Goal: Check status: Check status

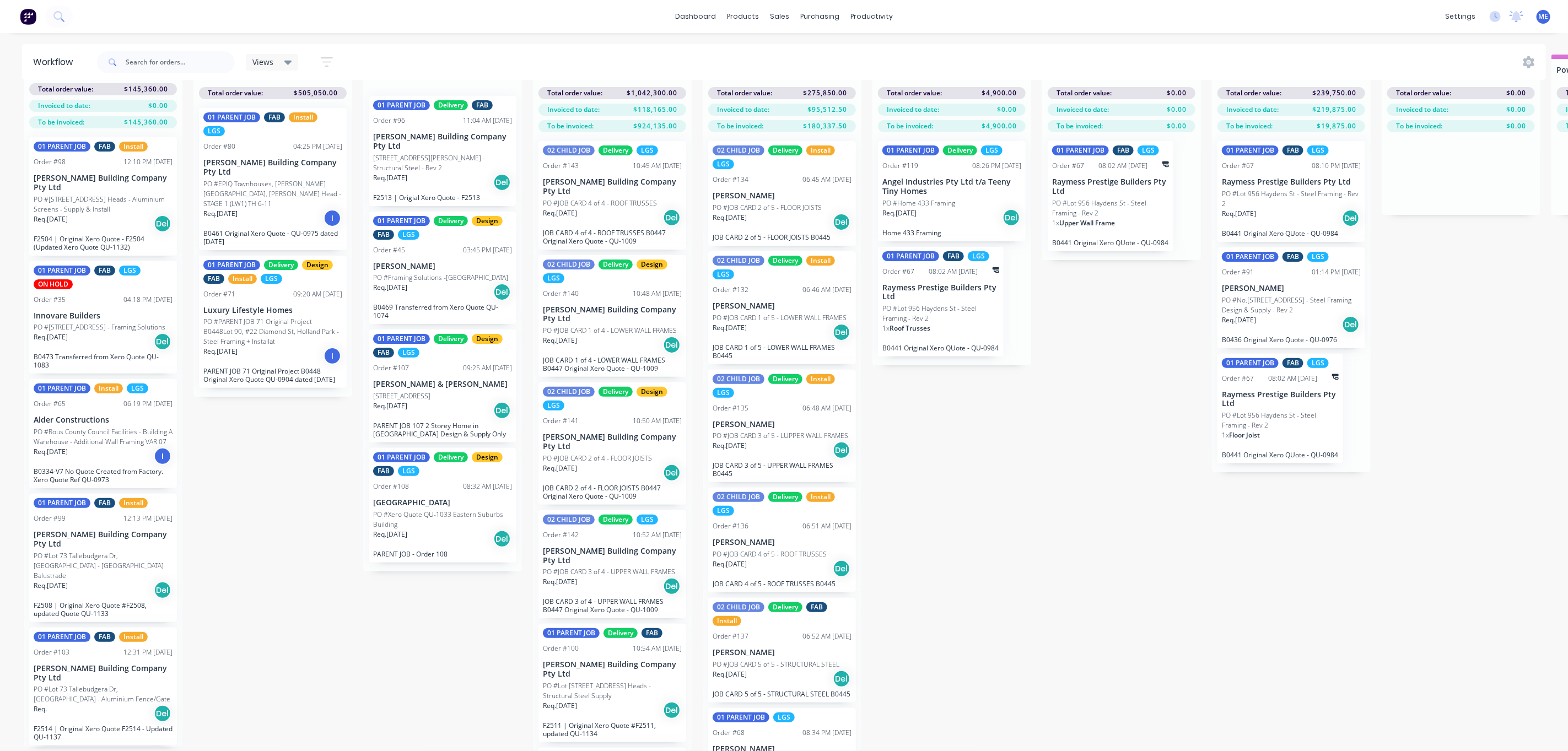
scroll to position [132, 0]
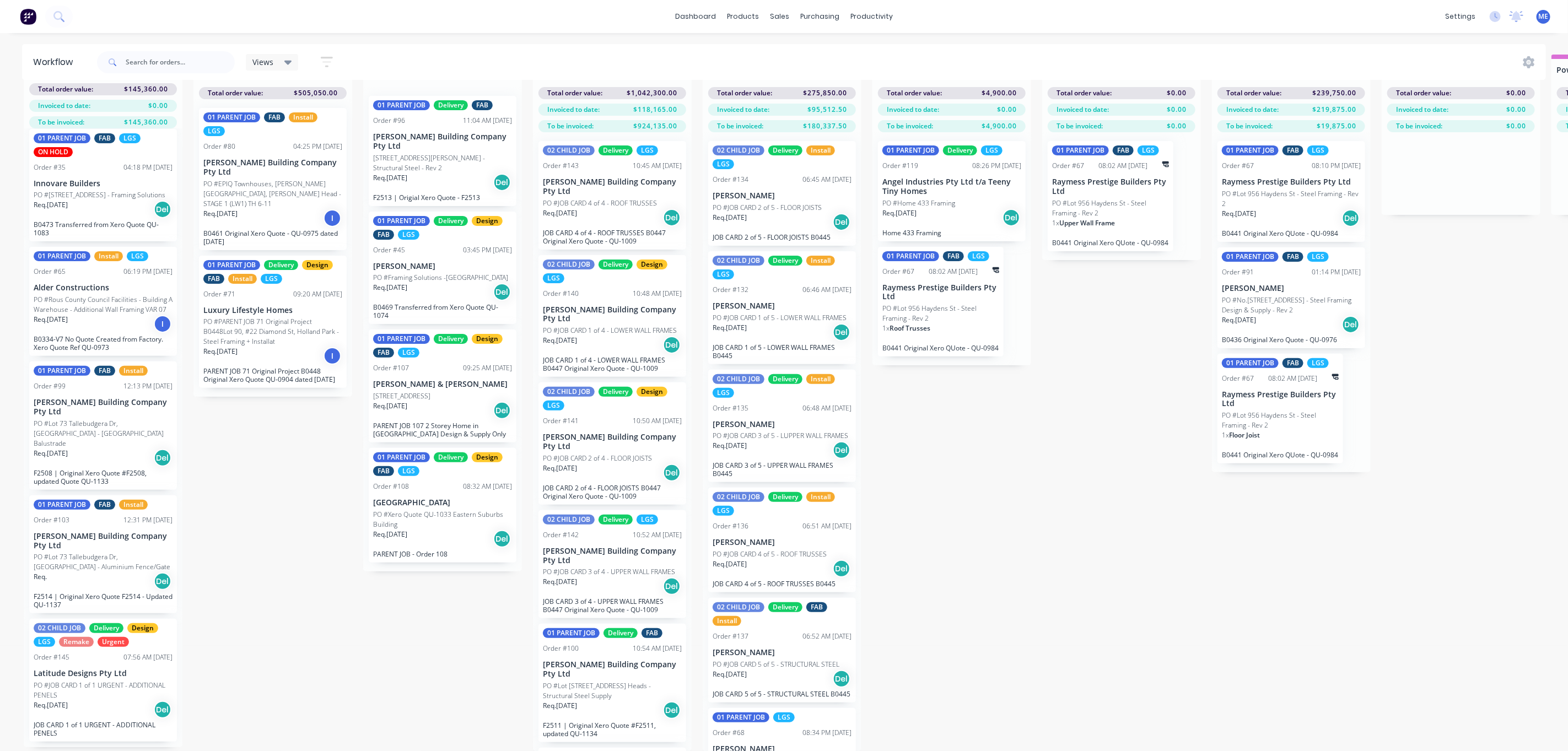
click at [1043, 530] on div "Submitted 6 Status colour #FF69B4 hex #FF69B4 Save Cancel Summaries Total order…" at bounding box center [1310, 403] width 2636 height 696
click at [92, 691] on p "PO #JOB CARD 1 of 1 URGENT - ADDITIONAL PENELS" at bounding box center [103, 690] width 139 height 20
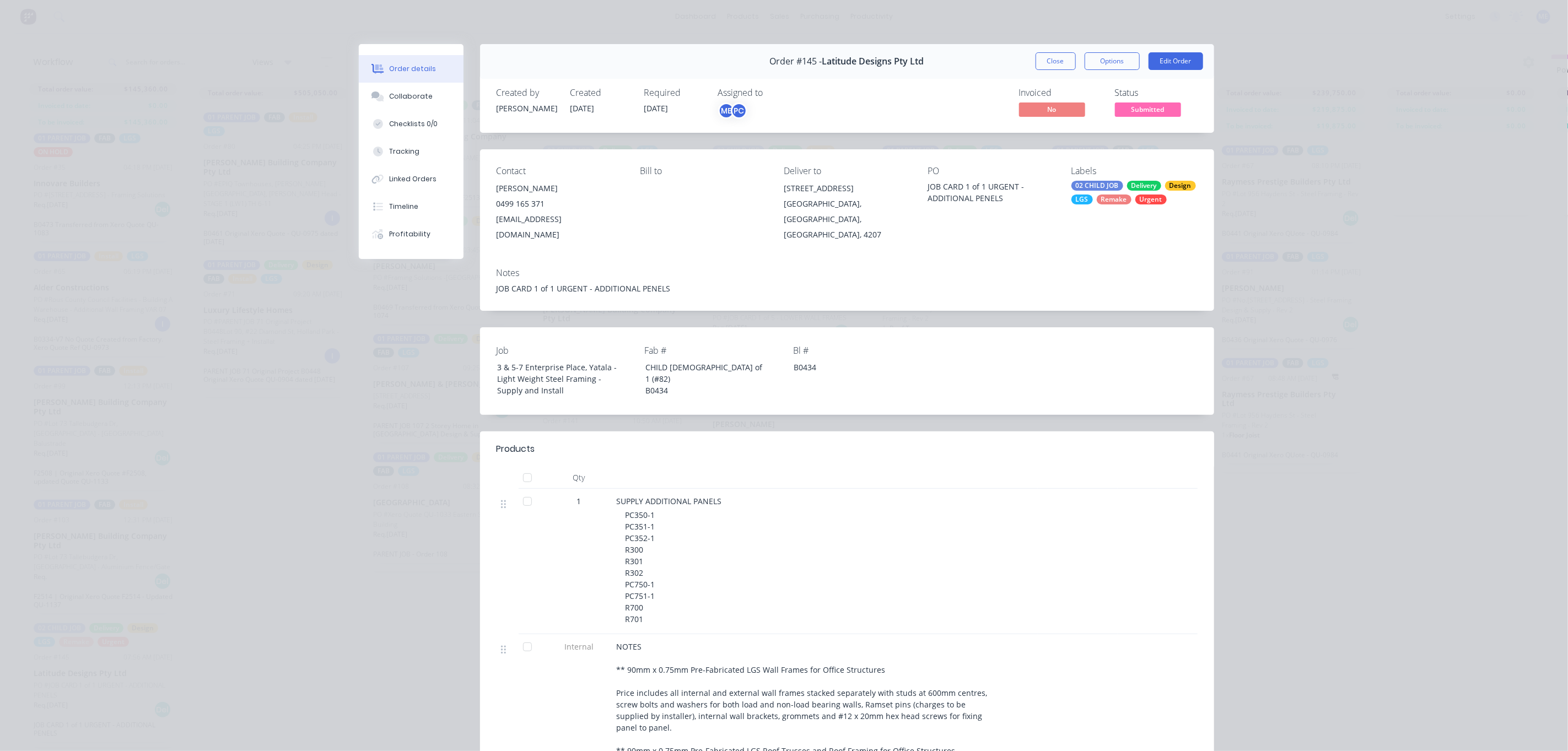
click at [1139, 108] on span "Submitted" at bounding box center [1148, 109] width 67 height 13
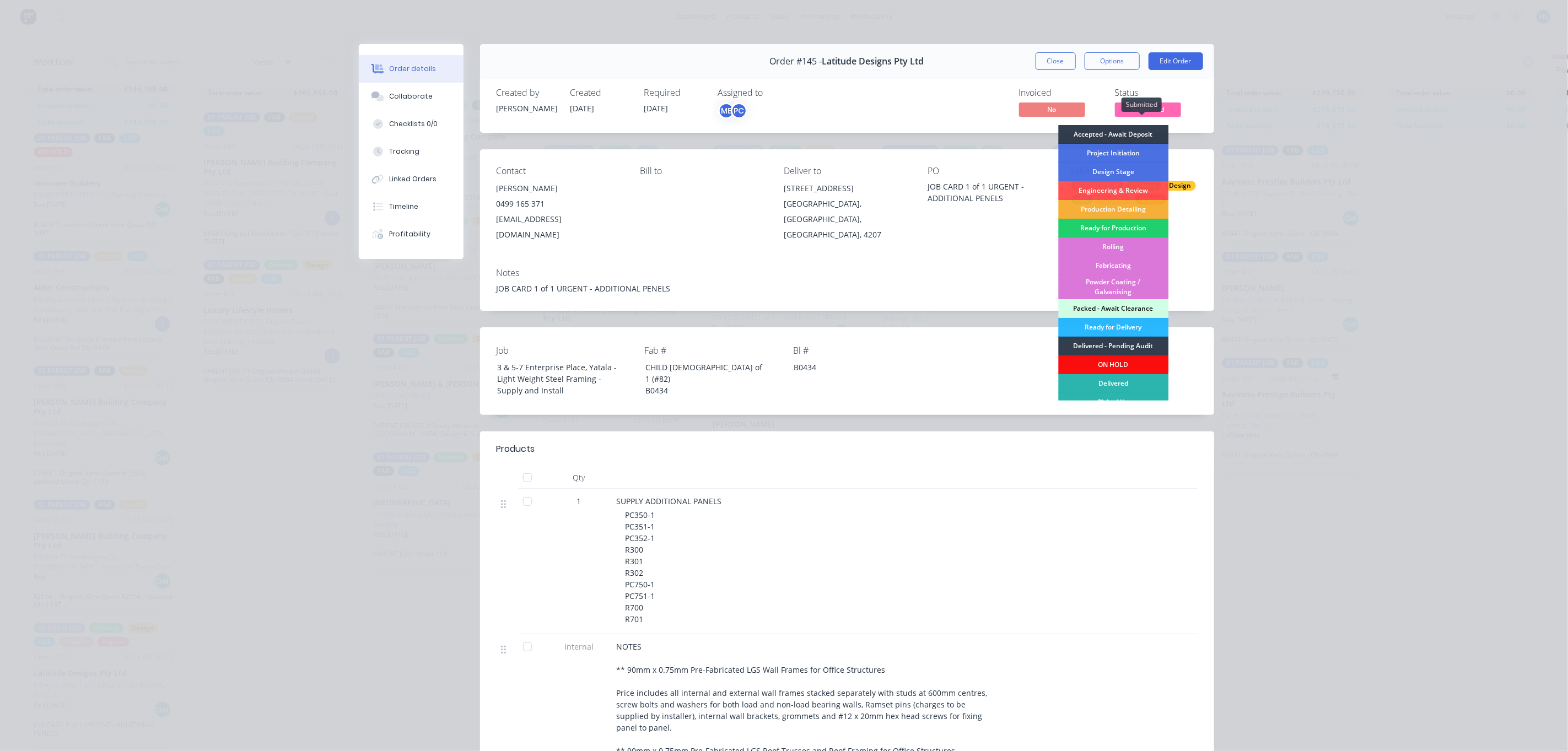
click at [1143, 108] on span "Submitted" at bounding box center [1148, 109] width 67 height 13
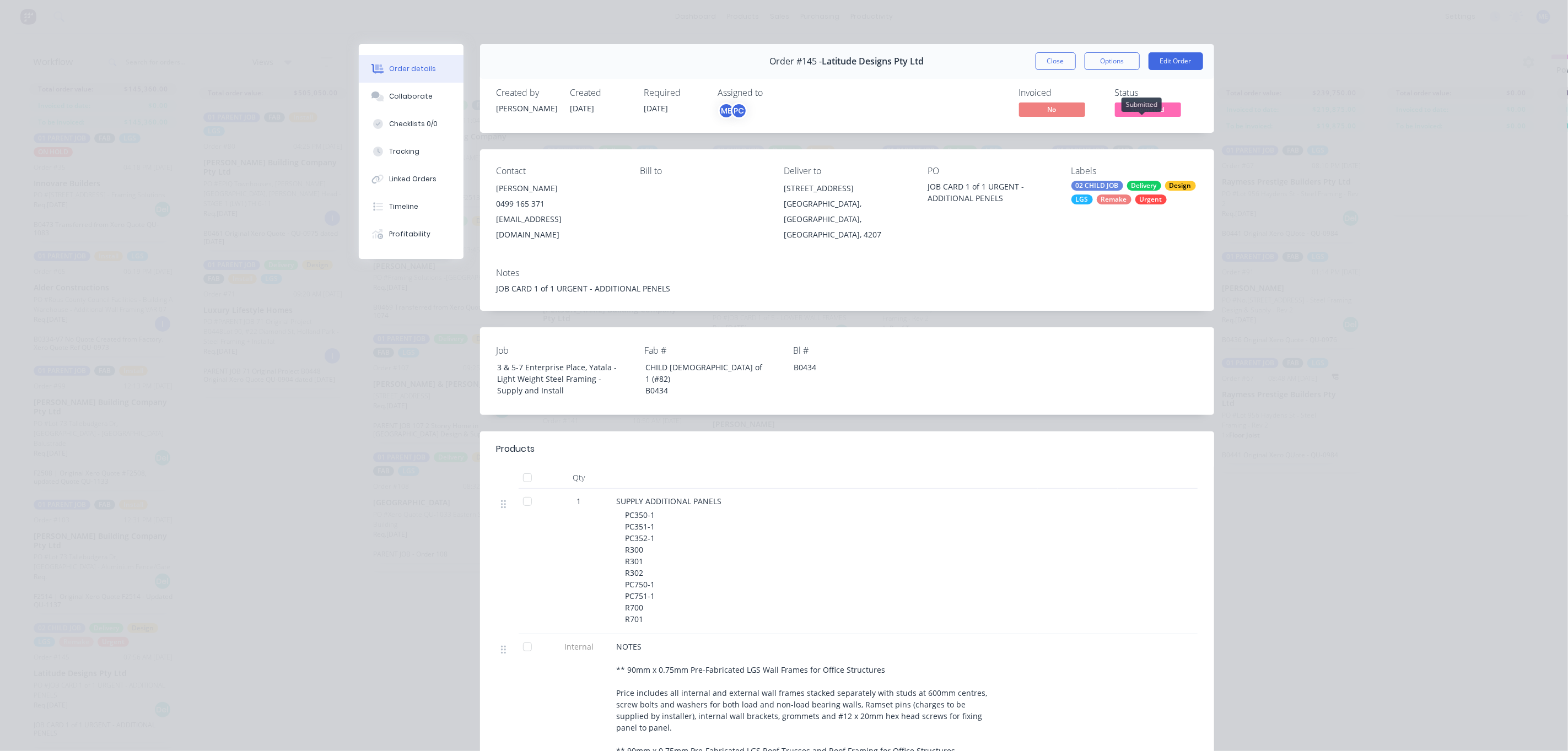
click at [1143, 108] on span "Submitted" at bounding box center [1148, 109] width 67 height 13
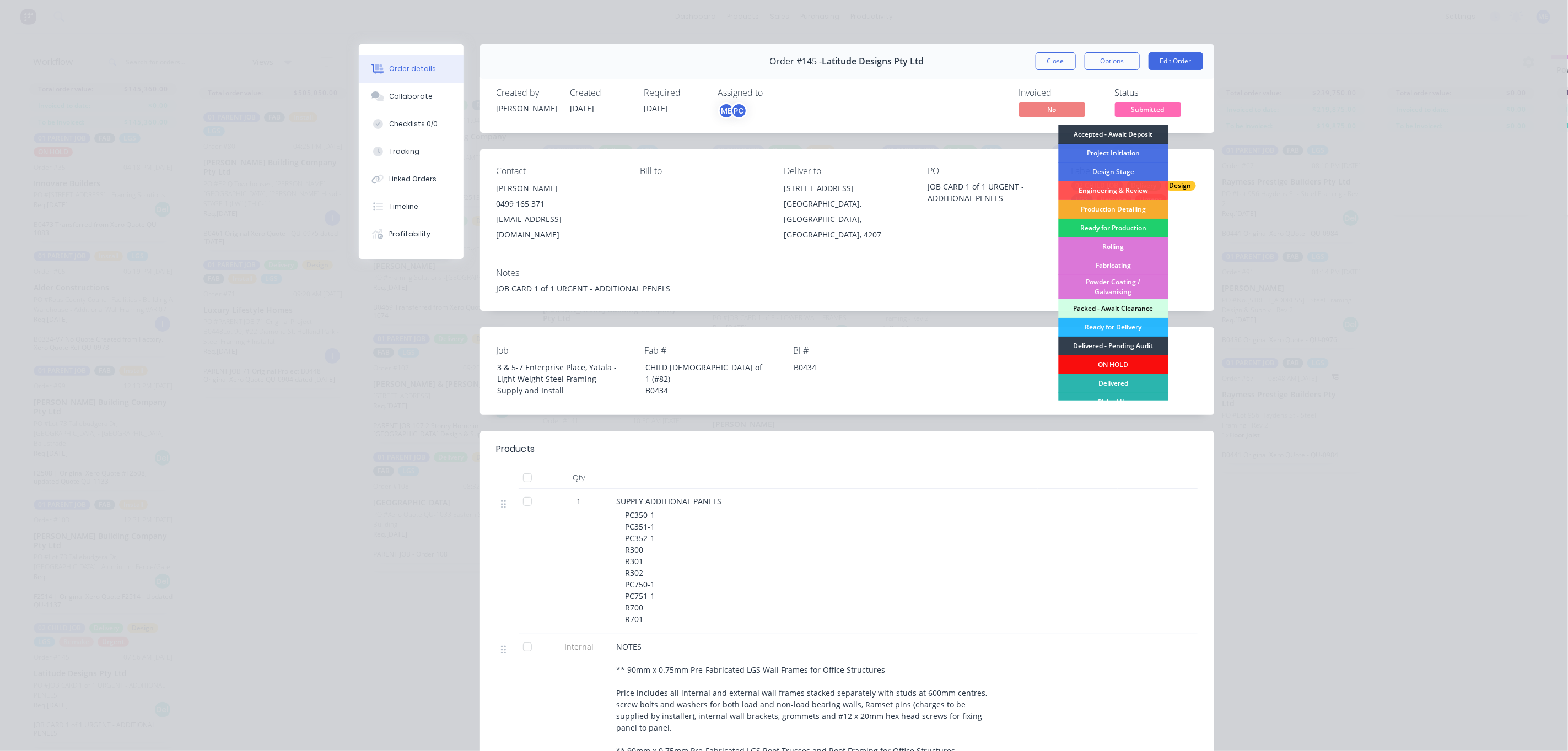
click at [1101, 210] on div "Production Detailing" at bounding box center [1113, 208] width 110 height 18
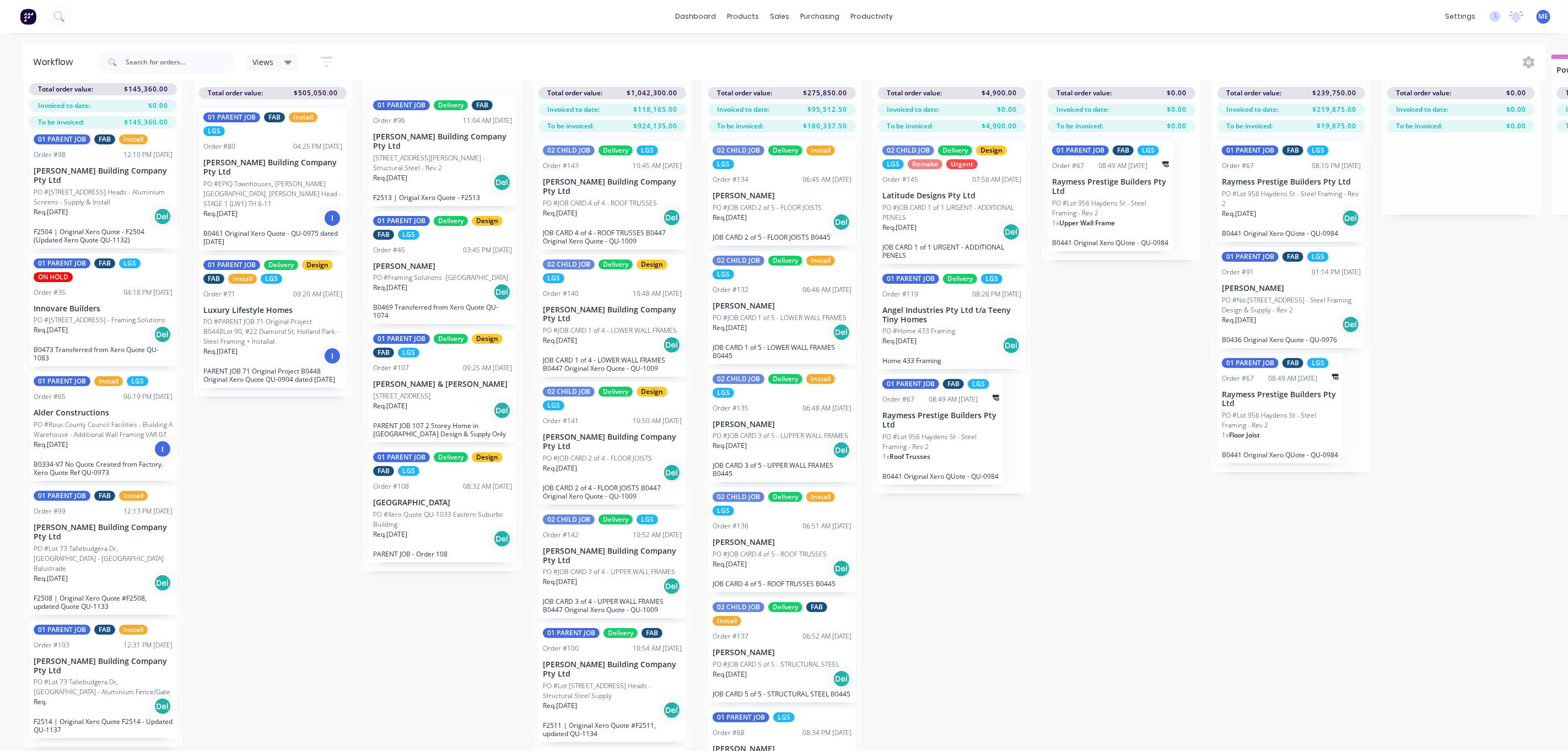
scroll to position [4, 0]
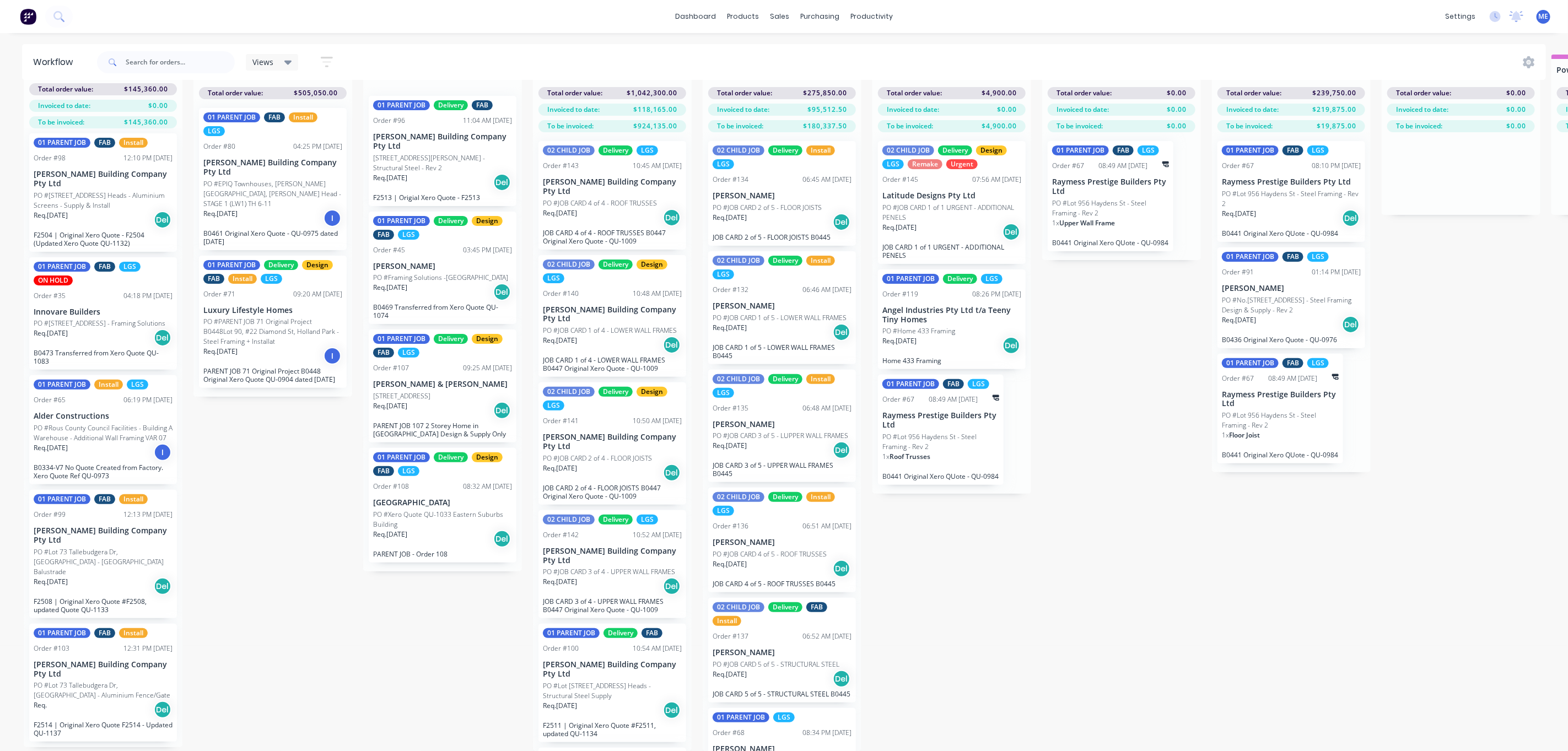
click at [1109, 554] on div "Submitted 5 Status colour #FF69B4 hex #FF69B4 Save Cancel Summaries Total order…" at bounding box center [1310, 403] width 2636 height 696
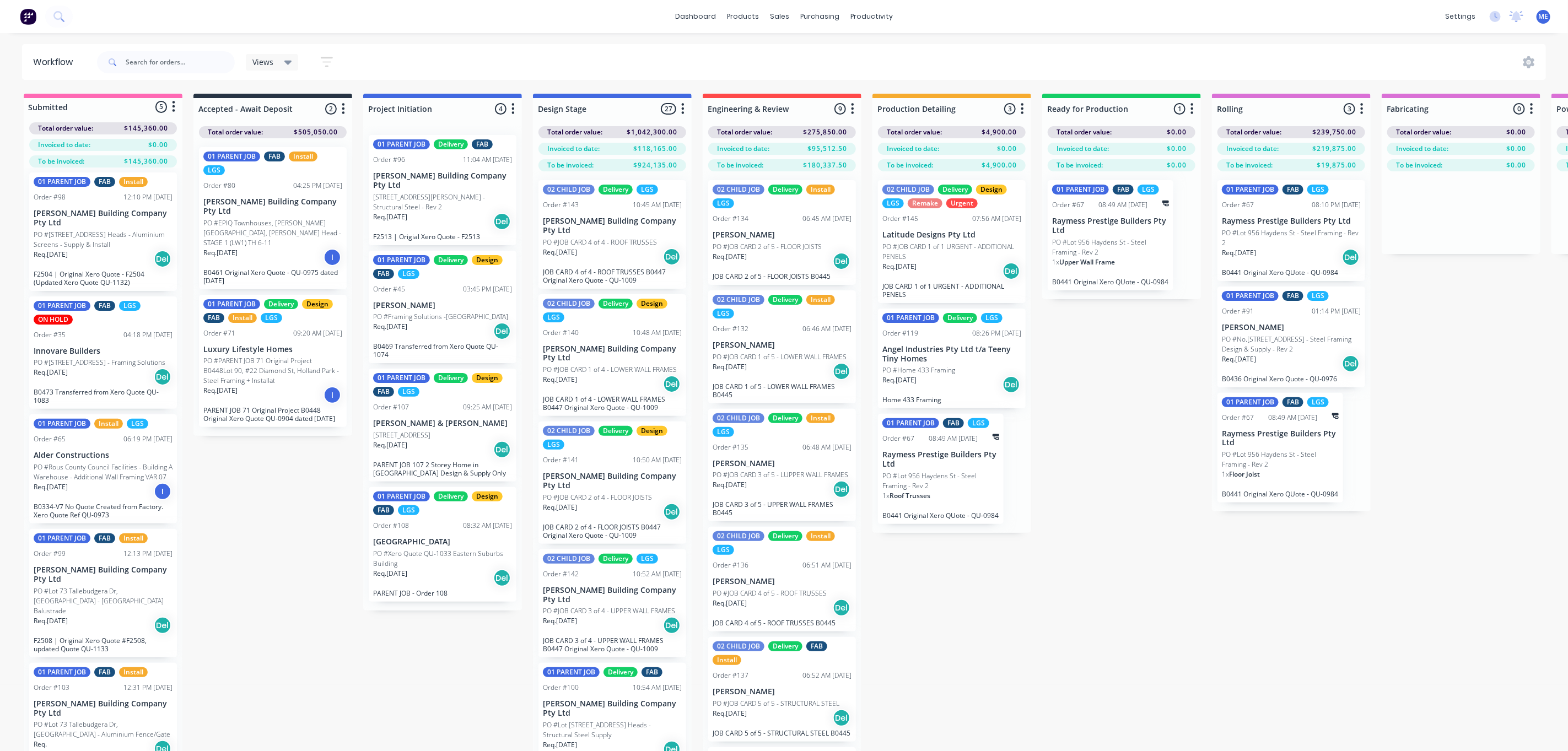
click at [1114, 522] on div "Submitted 5 Status colour #FF69B4 hex #FF69B4 Save Cancel Summaries Total order…" at bounding box center [1310, 442] width 2636 height 696
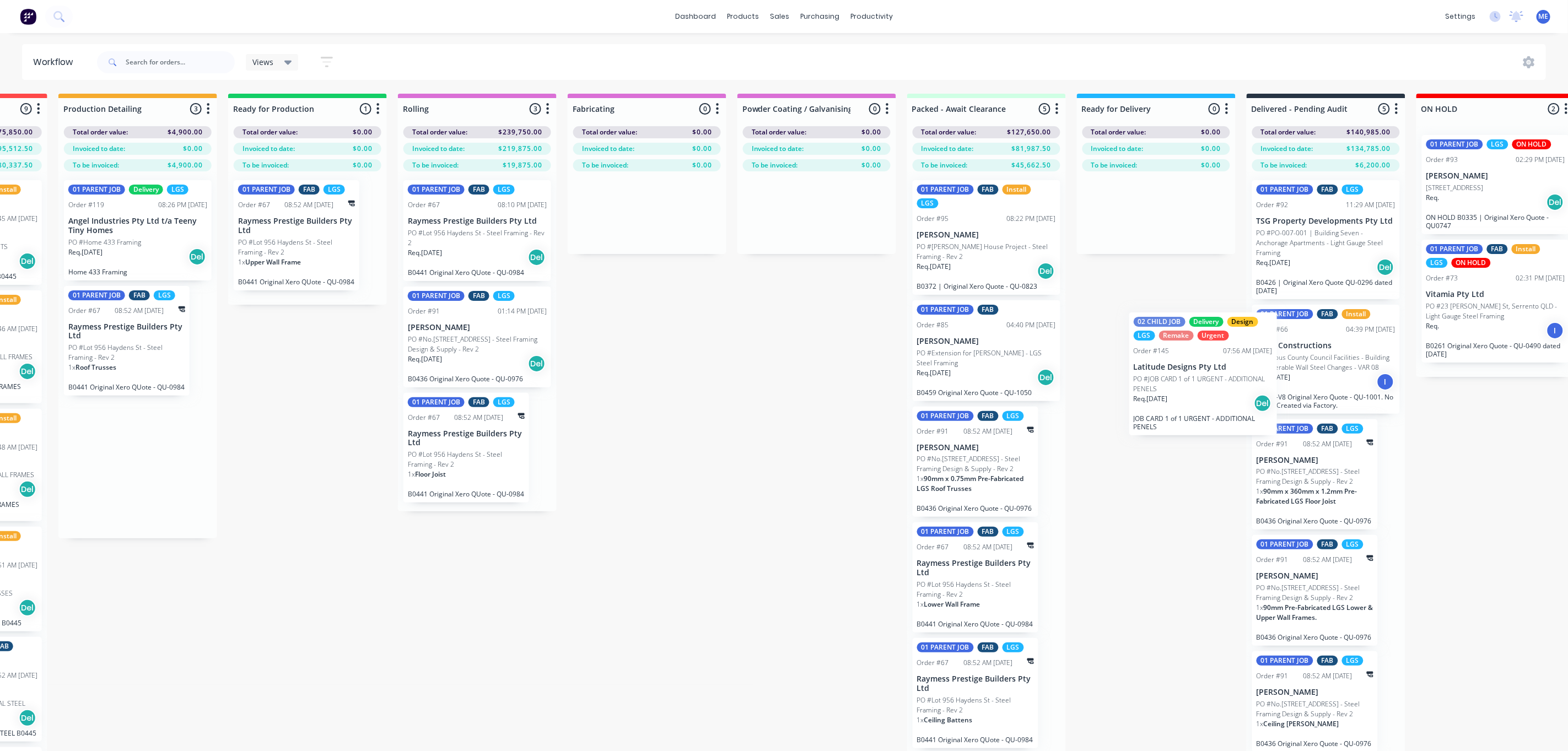
scroll to position [0, 821]
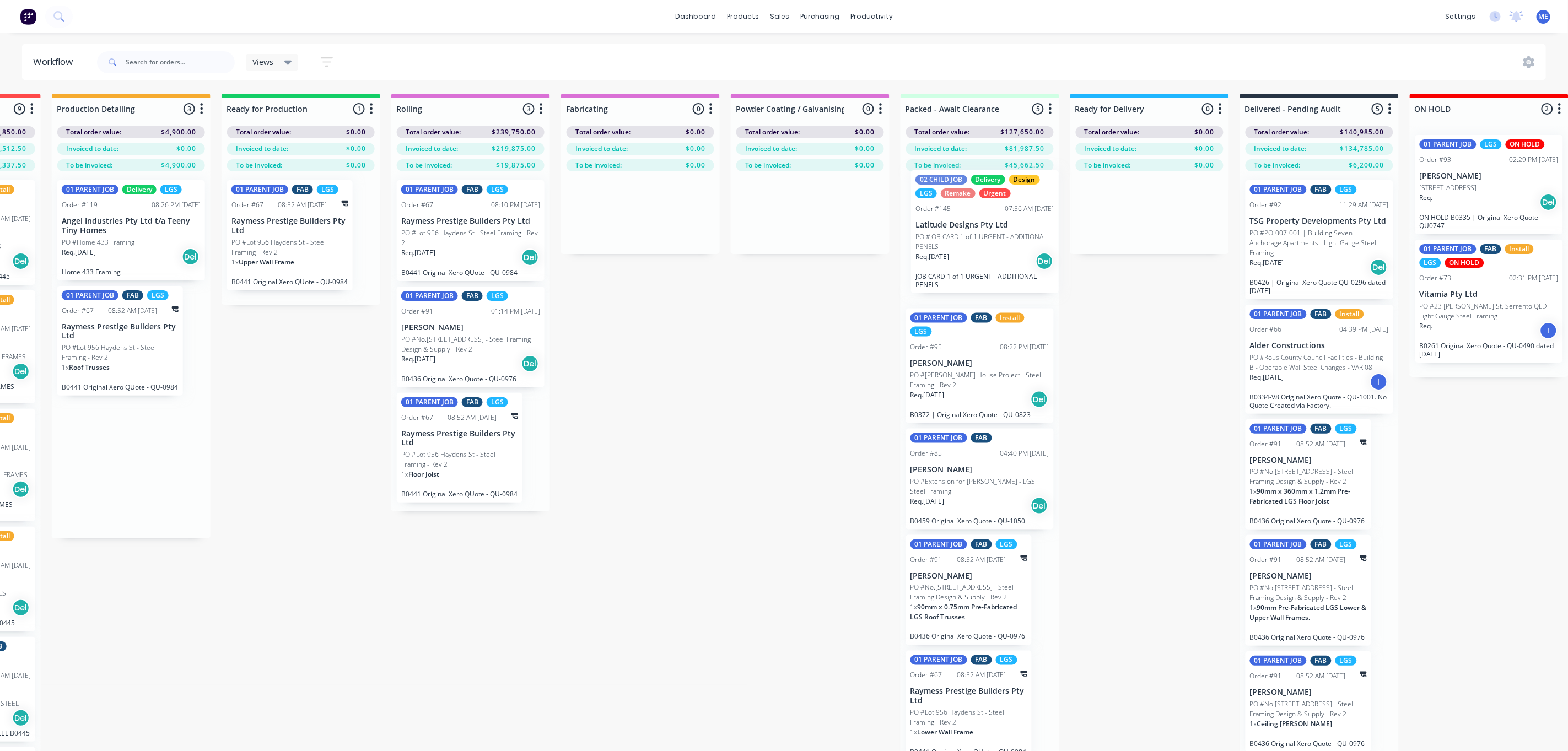
drag, startPoint x: 1512, startPoint y: 407, endPoint x: 981, endPoint y: 252, distance: 553.2
click at [981, 252] on div "Submitted 5 Status colour #FF69B4 hex #FF69B4 Save Cancel Summaries Total order…" at bounding box center [490, 442] width 2636 height 696
click at [719, 545] on div "Submitted 5 Status colour #FF69B4 hex #FF69B4 Save Cancel Summaries Total order…" at bounding box center [490, 442] width 2636 height 696
